Goal: Transaction & Acquisition: Book appointment/travel/reservation

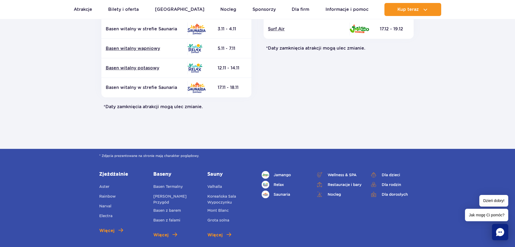
scroll to position [189, 0]
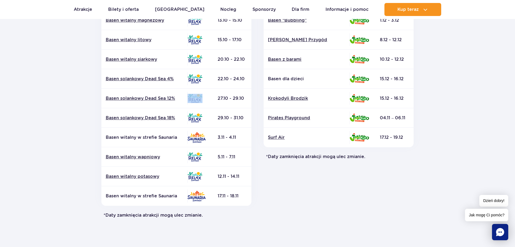
click at [218, 97] on tr "Basen solankowy Dead Sea 12% 27.10 - 29.10" at bounding box center [176, 97] width 150 height 19
drag, startPoint x: 221, startPoint y: 96, endPoint x: 269, endPoint y: 95, distance: 48.5
click at [269, 95] on div "Relax i Saunaria Atrakcja Strefa Data zamknięcia* Basen Floating Data" at bounding box center [257, 71] width 325 height 293
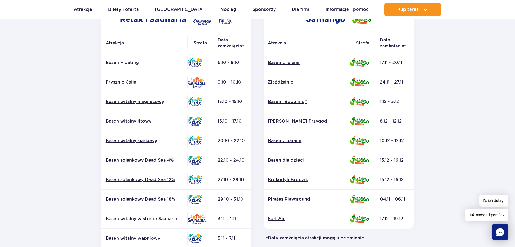
click at [242, 93] on td "13.10 - 15.10" at bounding box center [233, 101] width 38 height 19
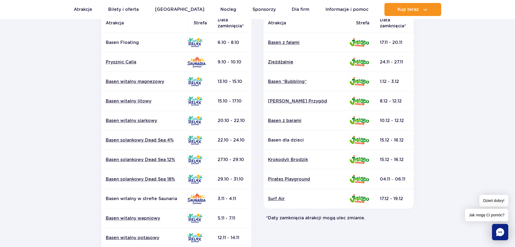
scroll to position [162, 0]
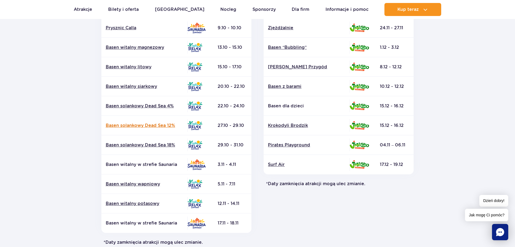
click at [159, 124] on link "Basen solankowy Dead Sea 12%" at bounding box center [144, 125] width 77 height 6
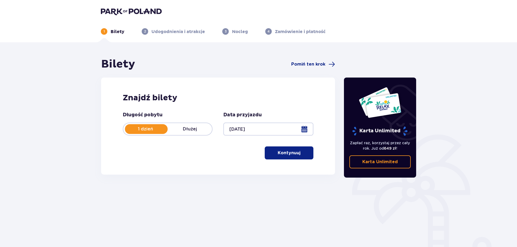
type input "27.10.25"
click at [300, 151] on span "button" at bounding box center [301, 152] width 6 height 6
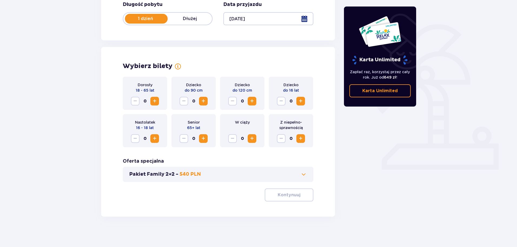
scroll to position [112, 0]
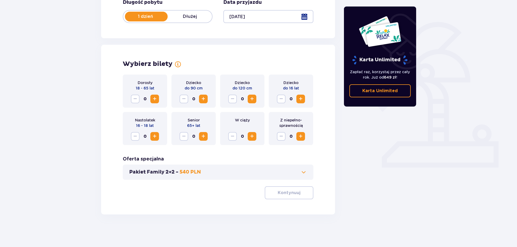
click at [154, 96] on span "Zwiększ" at bounding box center [155, 99] width 6 height 6
click at [304, 197] on button "Kontynuuj" at bounding box center [289, 192] width 49 height 13
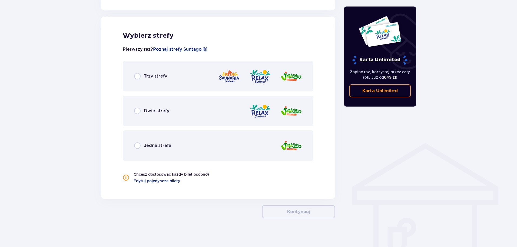
scroll to position [300, 0]
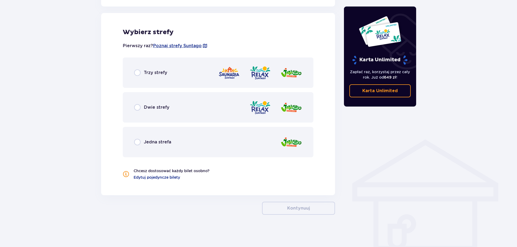
click at [140, 94] on div "Dwie strefy" at bounding box center [218, 107] width 191 height 30
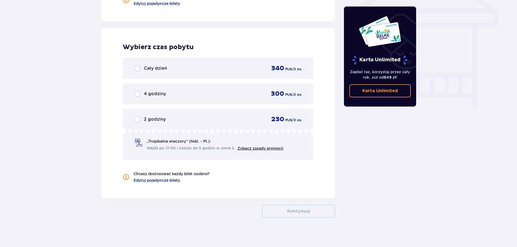
scroll to position [477, 0]
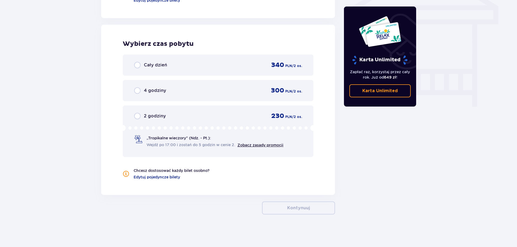
click at [134, 69] on div "Cały dzień 340 PLN / 2 os." at bounding box center [218, 64] width 191 height 21
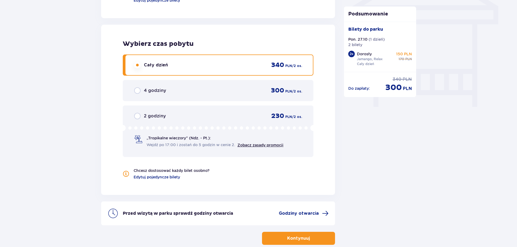
click at [181, 92] on div "4 godziny 300 PLN / 2 os." at bounding box center [218, 90] width 168 height 8
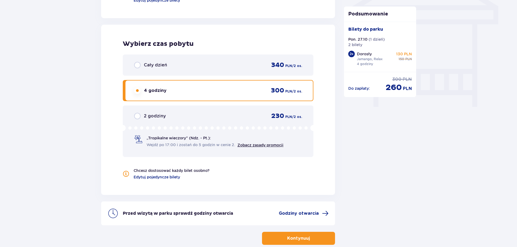
click at [185, 67] on div "Cały dzień 340 PLN / 2 os." at bounding box center [218, 65] width 168 height 8
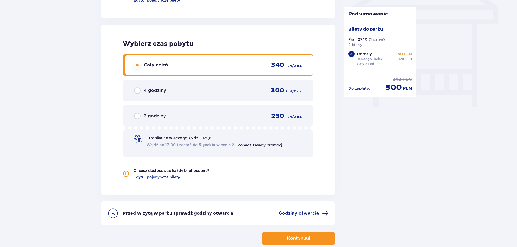
click at [183, 82] on div "4 godziny 300 PLN / 2 os." at bounding box center [218, 90] width 191 height 21
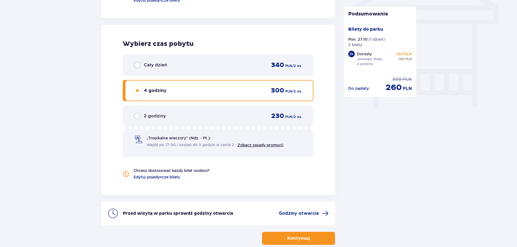
click at [209, 70] on div "Cały dzień 340 PLN / 2 os." at bounding box center [218, 64] width 191 height 21
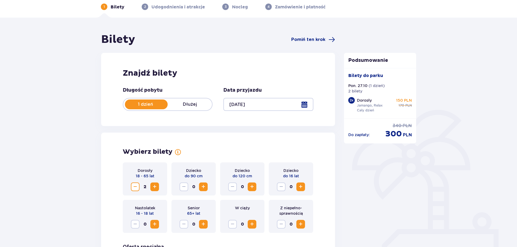
scroll to position [0, 0]
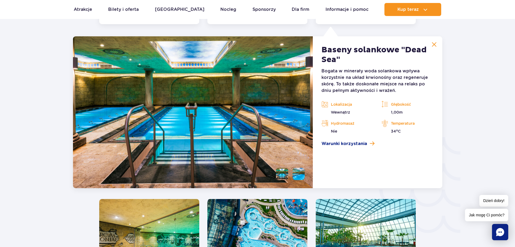
scroll to position [800, 0]
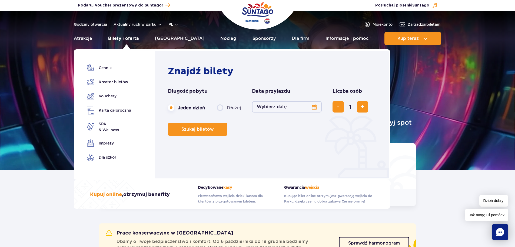
click at [130, 36] on link "Bilety i oferta" at bounding box center [123, 38] width 31 height 13
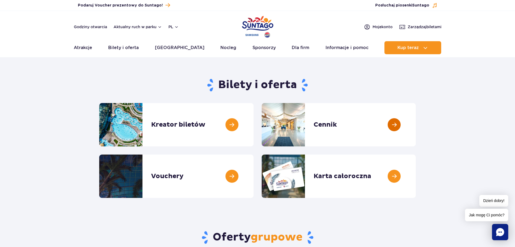
click at [416, 112] on link at bounding box center [416, 124] width 0 height 43
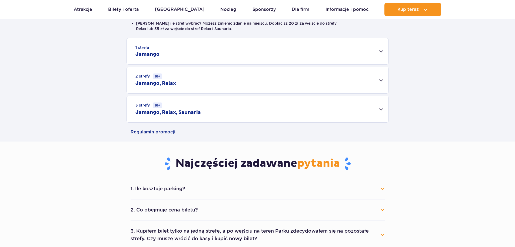
click at [169, 87] on div "2 strefy 16+ Jamango, Relax" at bounding box center [258, 80] width 262 height 26
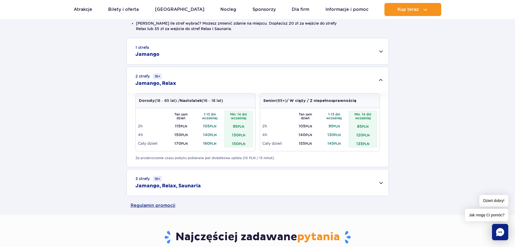
click at [237, 143] on td "150 PLN" at bounding box center [238, 143] width 29 height 9
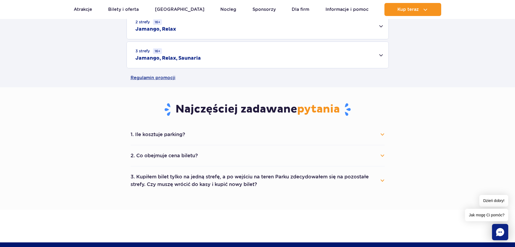
scroll to position [27, 0]
